Goal: Navigation & Orientation: Understand site structure

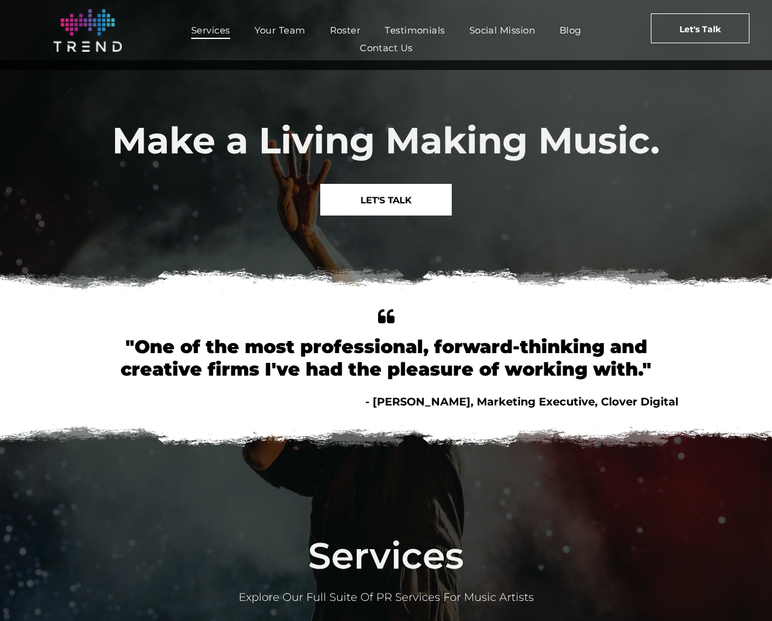
click at [226, 32] on span "Services" at bounding box center [210, 30] width 39 height 18
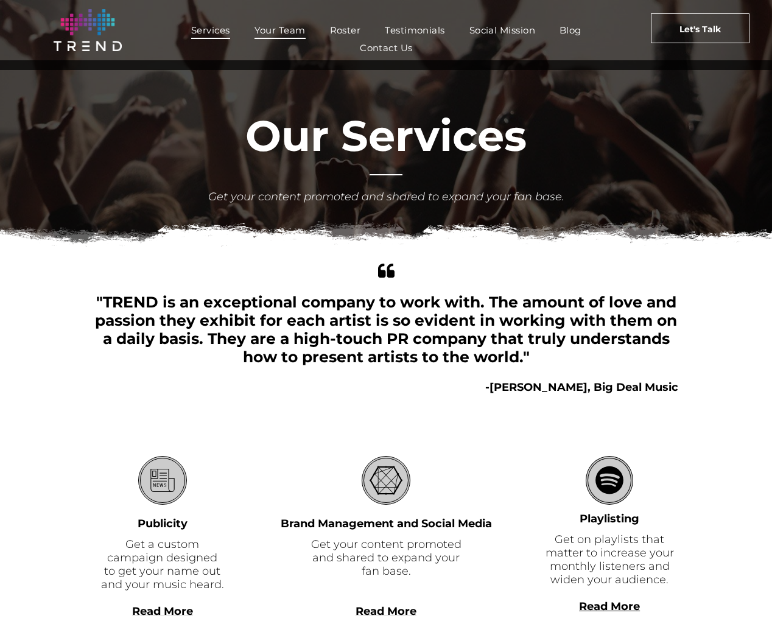
click at [284, 28] on span "Your Team" at bounding box center [280, 30] width 51 height 18
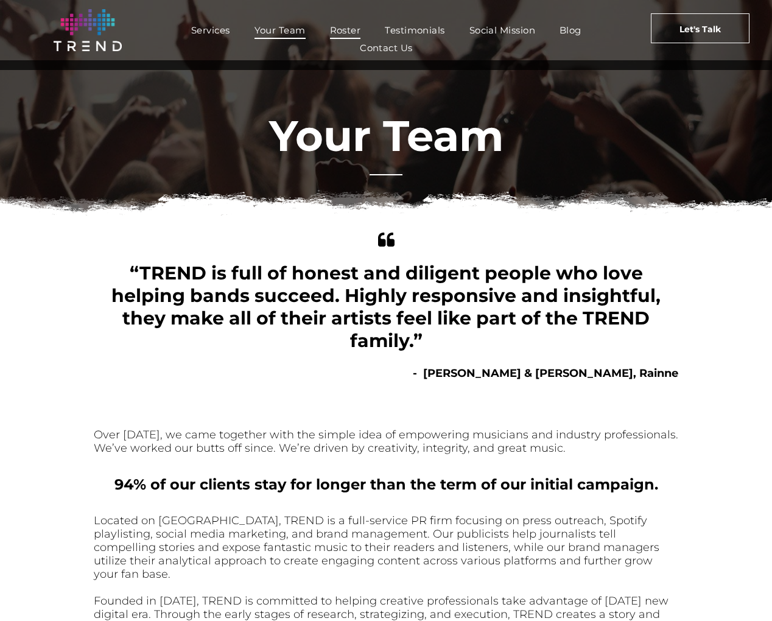
click at [353, 32] on span "Roster" at bounding box center [345, 30] width 31 height 18
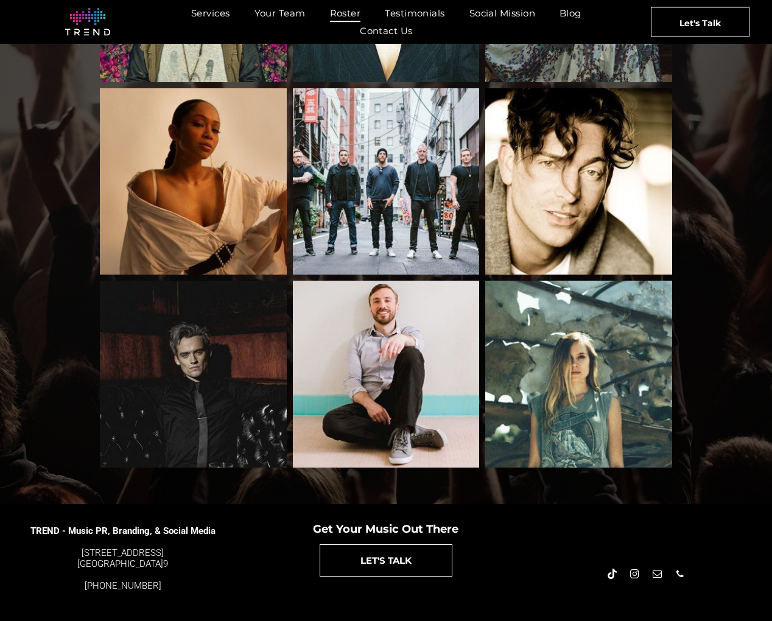
scroll to position [1182, 0]
